Goal: Task Accomplishment & Management: Complete application form

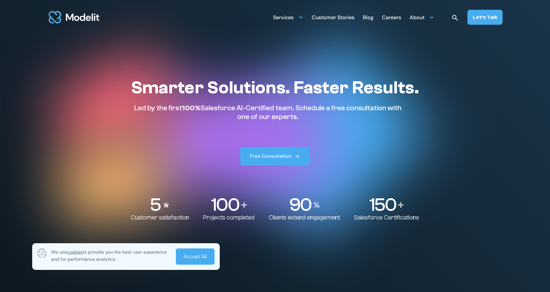
click at [189, 259] on link "Accept All" at bounding box center [195, 256] width 39 height 16
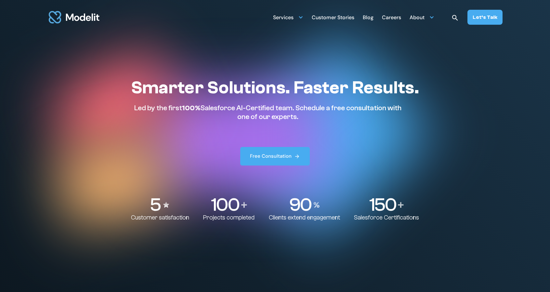
click at [391, 18] on div "Careers" at bounding box center [391, 18] width 19 height 13
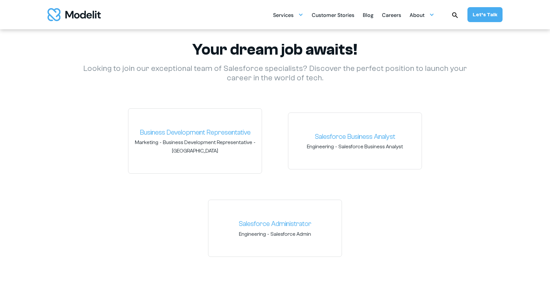
scroll to position [937, 0]
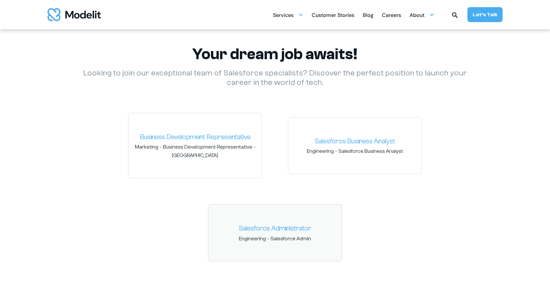
click at [277, 226] on link "Salesforce Administrator" at bounding box center [275, 228] width 123 height 10
